Goal: Information Seeking & Learning: Learn about a topic

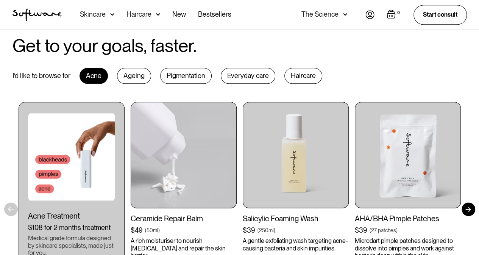
scroll to position [378, 0]
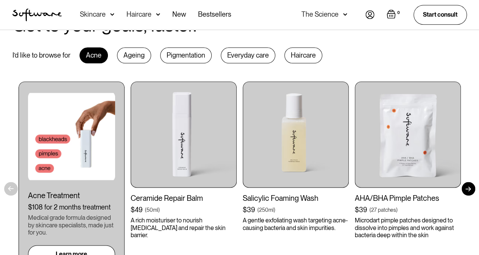
click at [131, 56] on div "Ageing" at bounding box center [134, 55] width 34 height 16
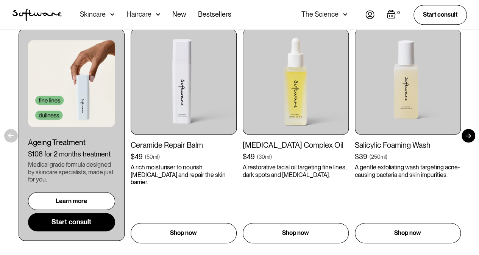
scroll to position [416, 0]
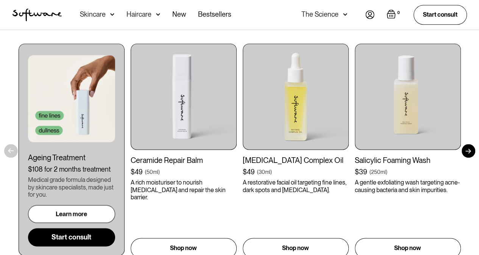
click at [78, 215] on div "Learn more" at bounding box center [71, 213] width 31 height 7
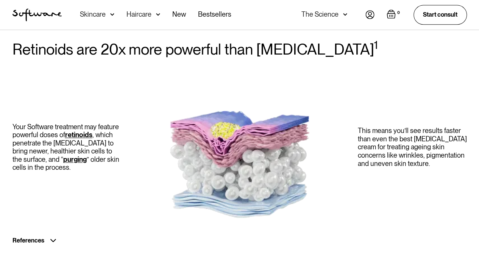
scroll to position [454, 0]
